Goal: Task Accomplishment & Management: Manage account settings

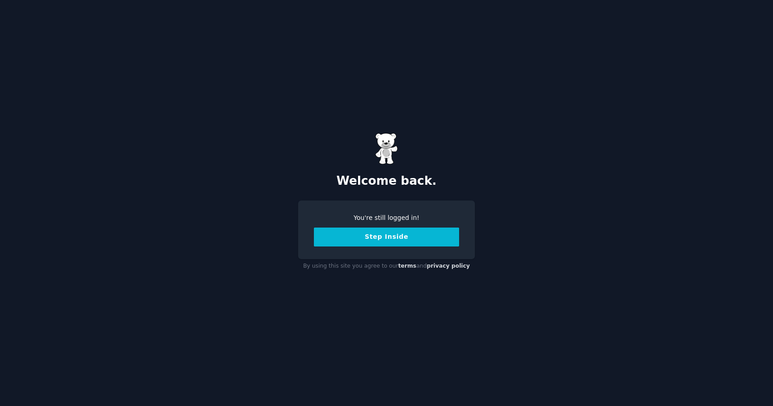
click at [380, 240] on button "Step Inside" at bounding box center [386, 237] width 145 height 19
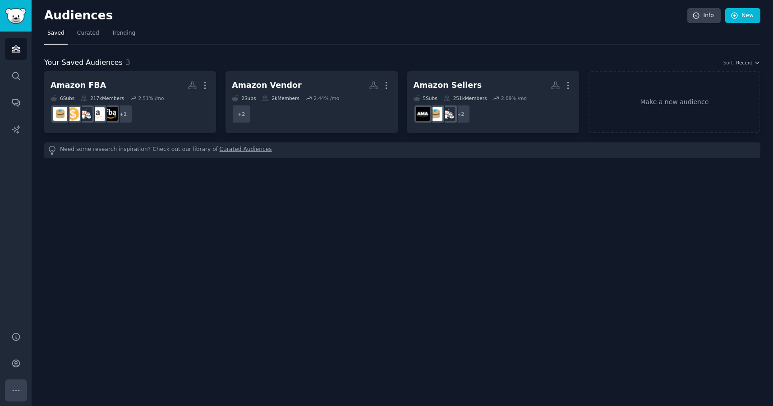
click at [21, 395] on button "More" at bounding box center [16, 391] width 22 height 22
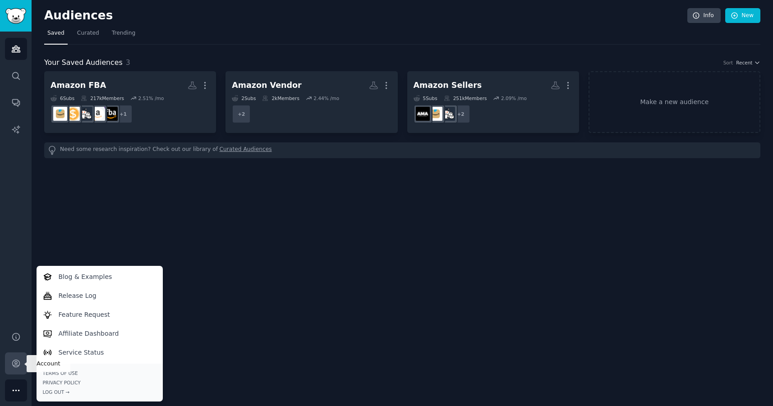
click at [19, 366] on icon "Sidebar" at bounding box center [15, 363] width 9 height 9
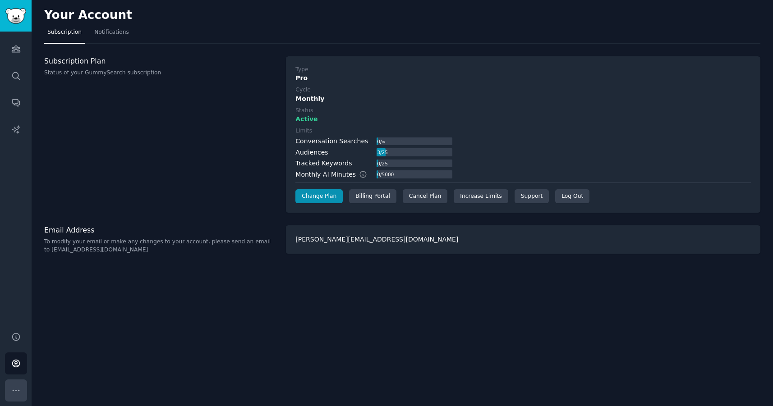
click at [17, 393] on icon "Sidebar" at bounding box center [15, 390] width 9 height 9
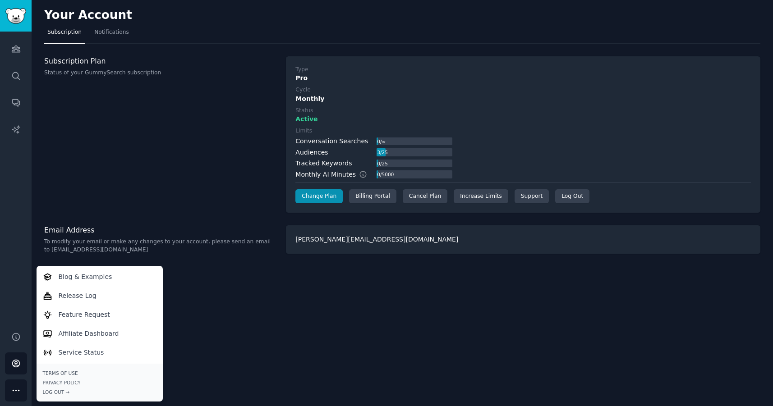
click at [89, 174] on div "Subscription Plan Status of your GummySearch subscription" at bounding box center [160, 134] width 232 height 157
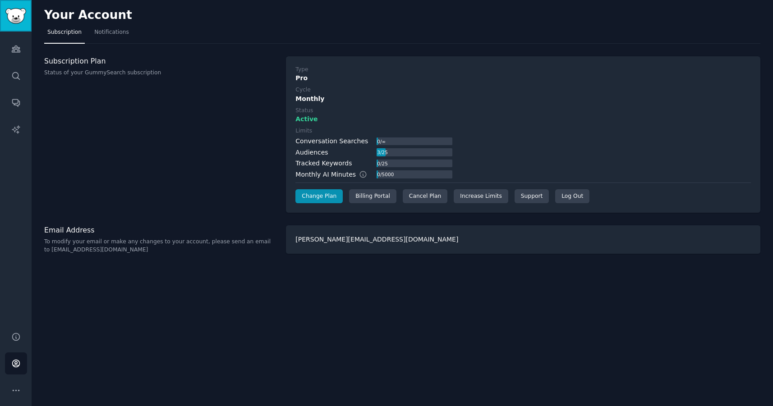
click at [19, 21] on img "Sidebar" at bounding box center [15, 16] width 21 height 16
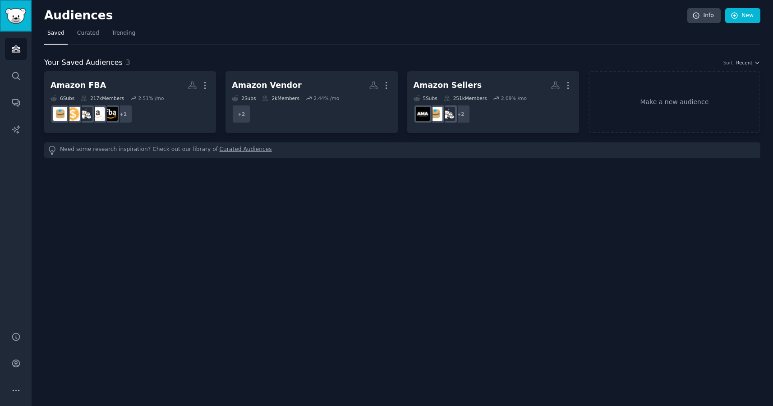
click at [20, 23] on link "Sidebar" at bounding box center [16, 16] width 32 height 32
click at [18, 335] on icon "Sidebar" at bounding box center [15, 336] width 9 height 9
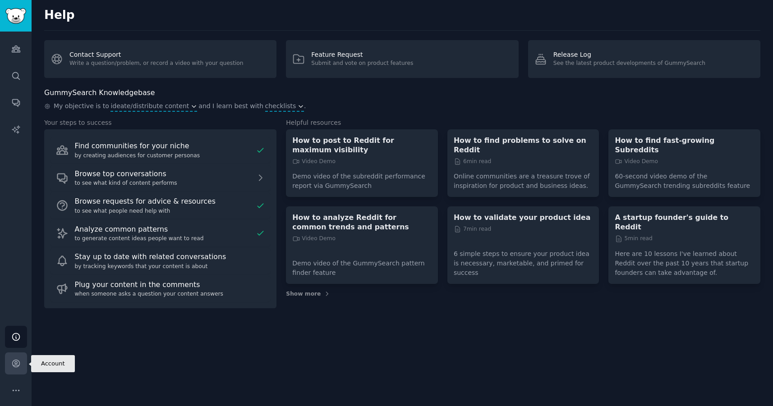
click at [18, 360] on icon "Sidebar" at bounding box center [15, 363] width 9 height 9
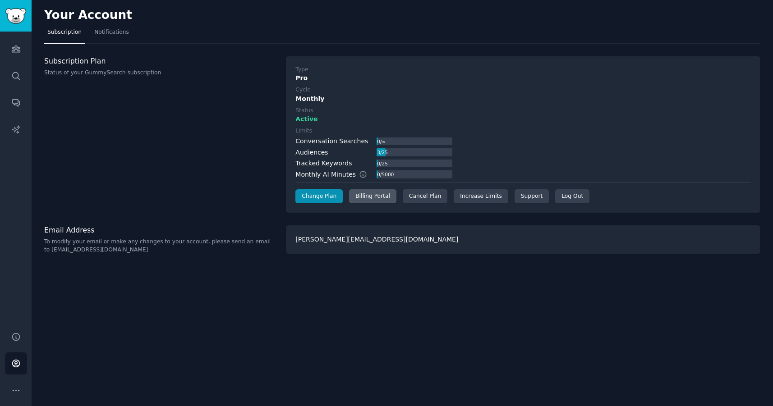
click at [362, 199] on div "Billing Portal" at bounding box center [372, 196] width 47 height 14
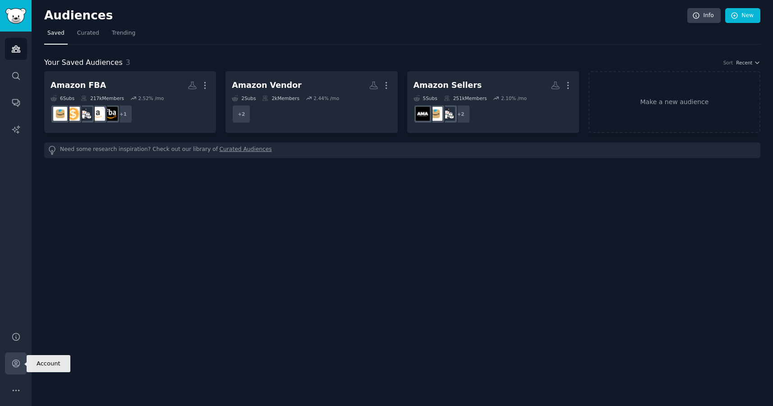
click at [18, 369] on link "Account" at bounding box center [16, 364] width 22 height 22
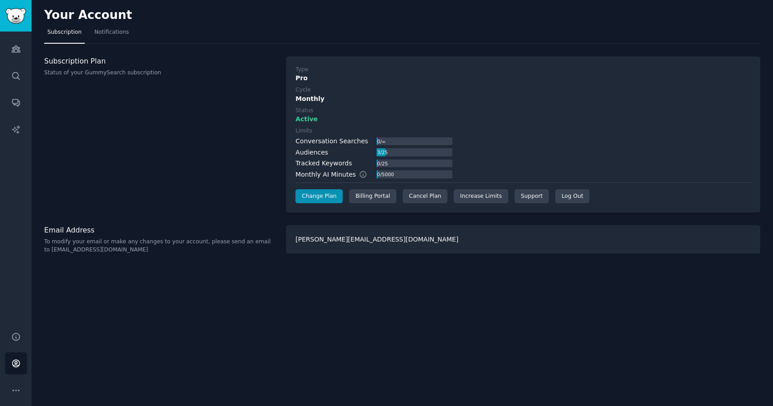
click at [349, 238] on div "shannon@carbon6.io" at bounding box center [523, 240] width 475 height 28
click at [304, 240] on div "shannon@carbon6.io" at bounding box center [523, 240] width 475 height 28
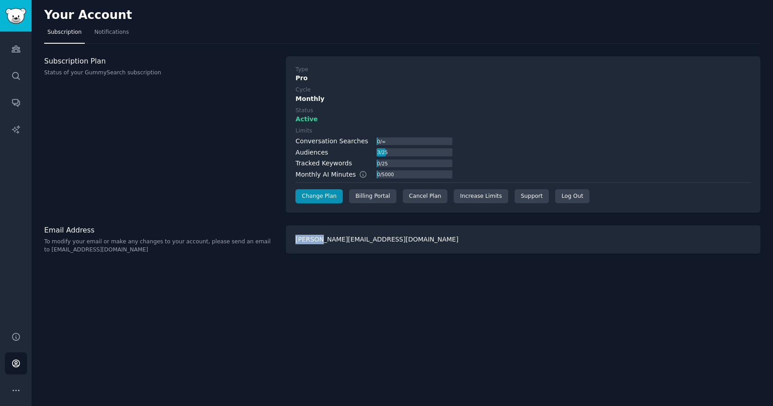
click at [304, 240] on div "shannon@carbon6.io" at bounding box center [523, 240] width 475 height 28
click at [304, 268] on div "Your Account Subscription Notifications Subscription Plan Status of your GummyS…" at bounding box center [403, 203] width 742 height 406
click at [382, 201] on div "Billing Portal" at bounding box center [372, 196] width 47 height 14
